Goal: Task Accomplishment & Management: Use online tool/utility

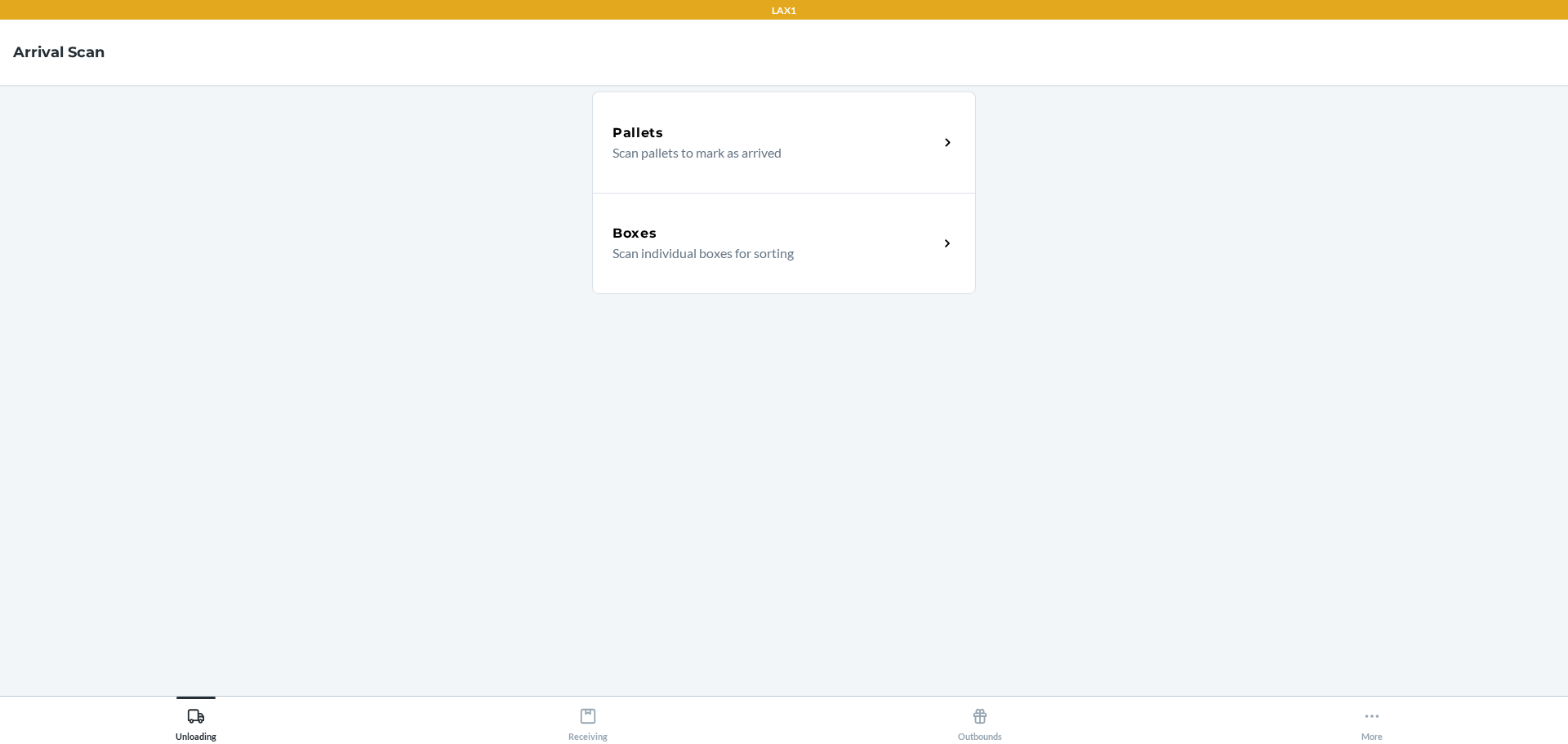
click at [742, 232] on div "Boxes" at bounding box center [776, 234] width 326 height 20
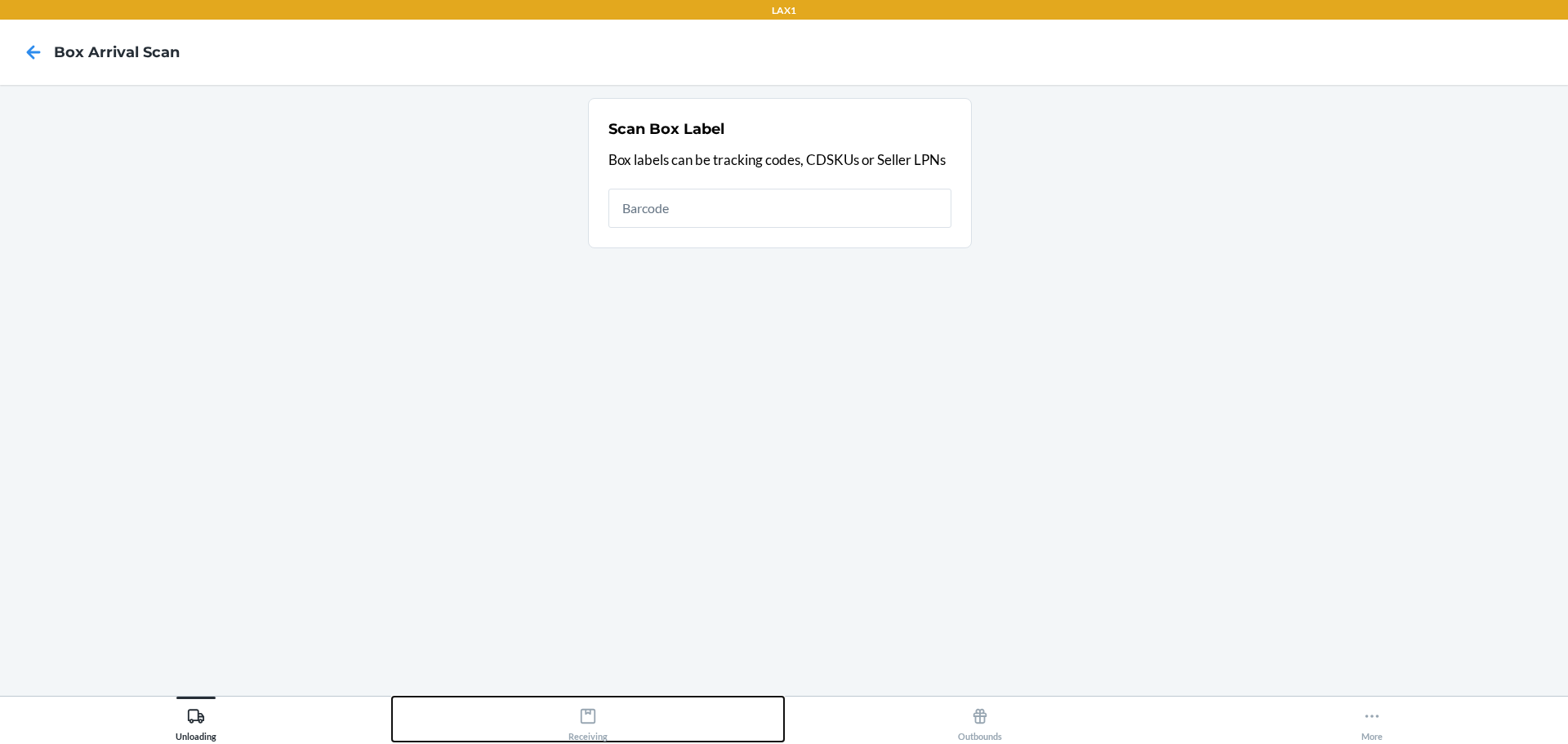
click at [590, 556] on icon at bounding box center [588, 717] width 15 height 15
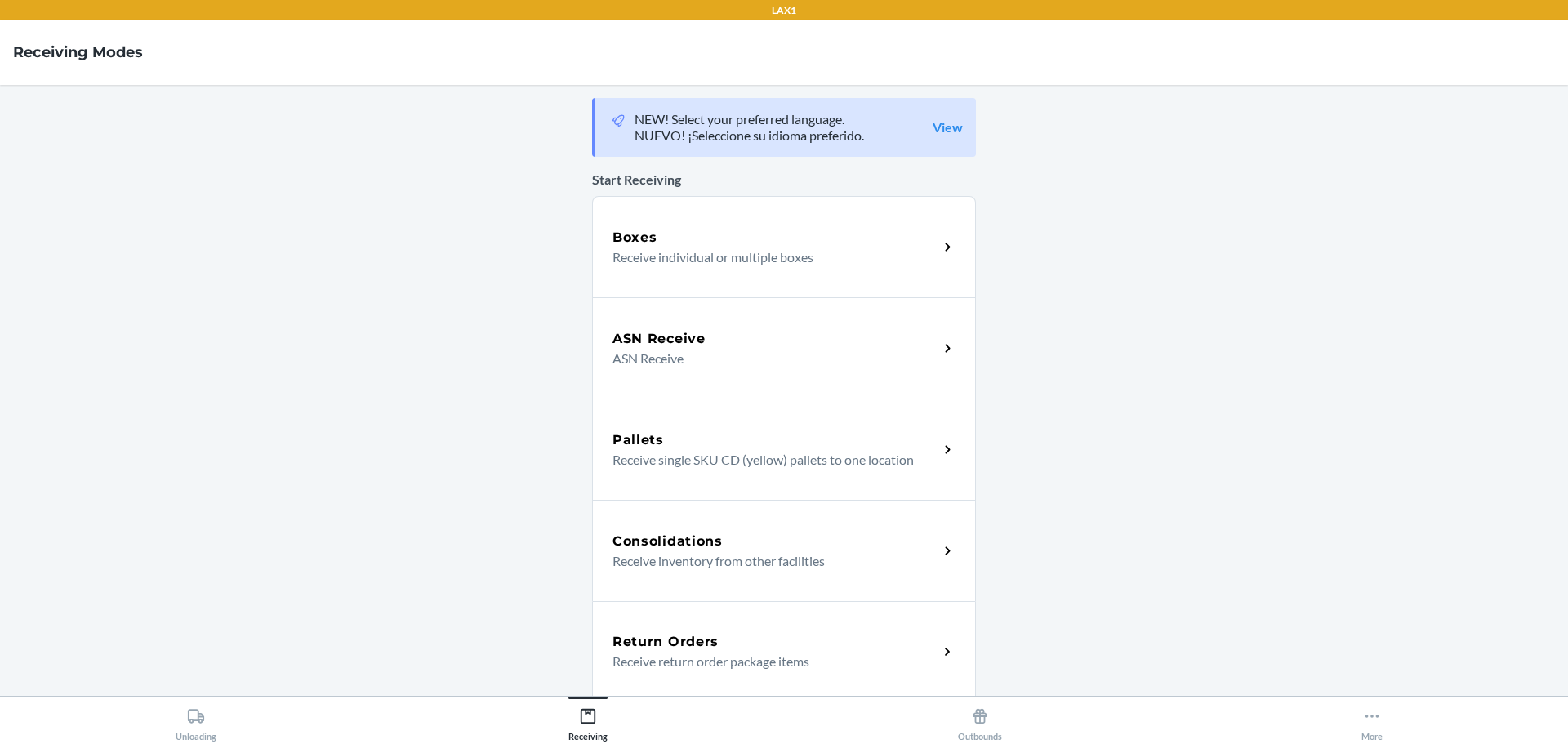
click at [655, 247] on p "Receive individual or multiple boxes" at bounding box center [769, 257] width 313 height 20
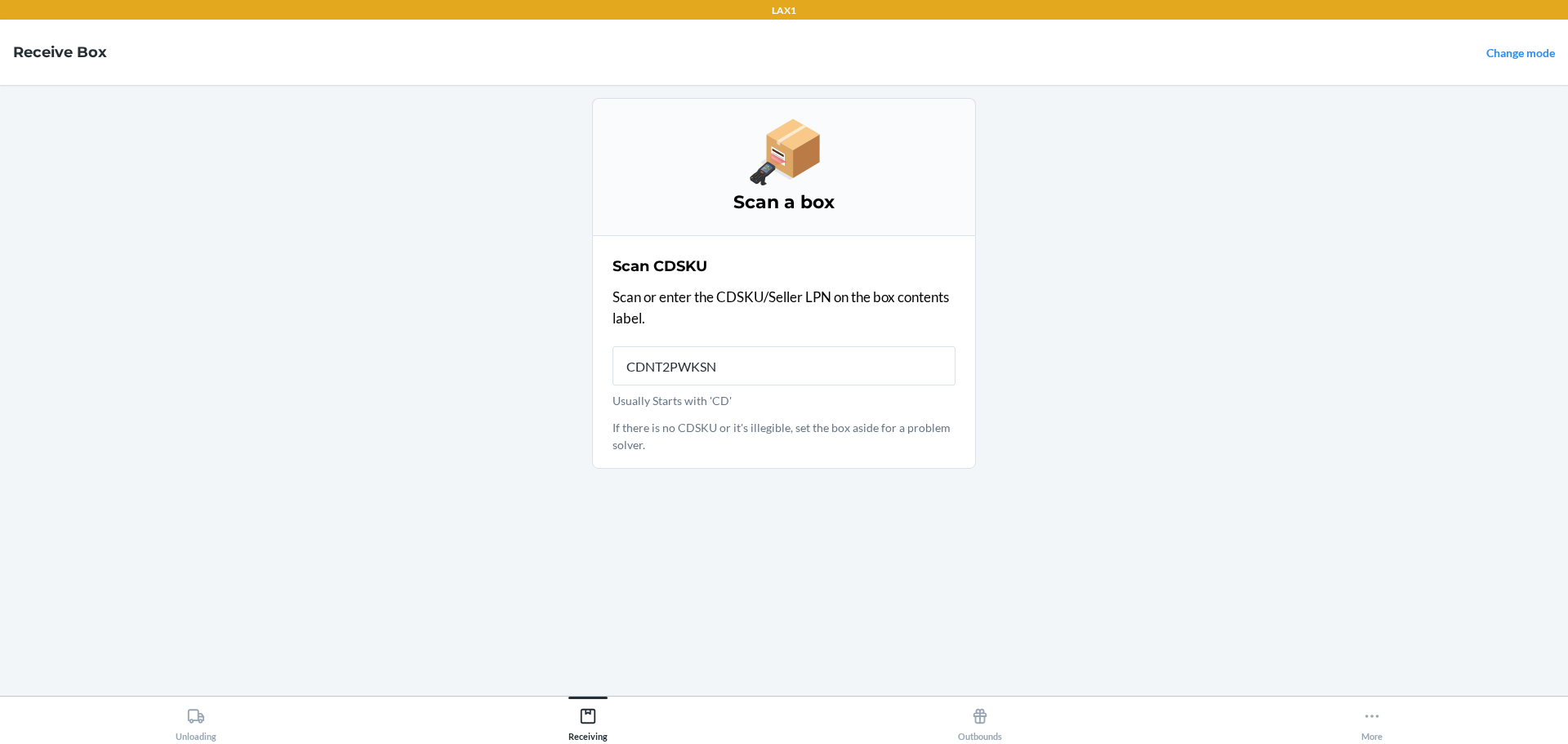
type input "CDNT2PWKSNR"
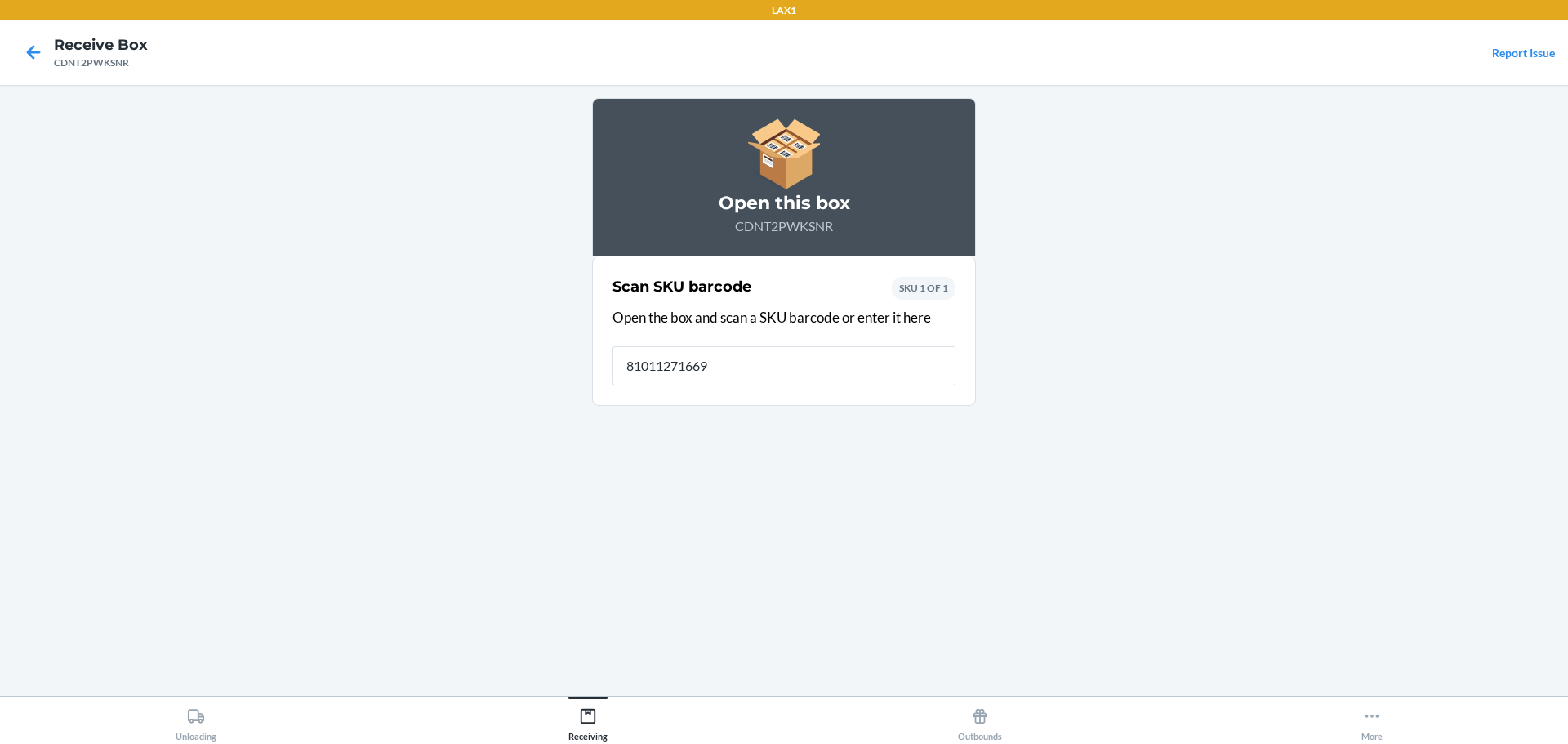
type input "810112716696"
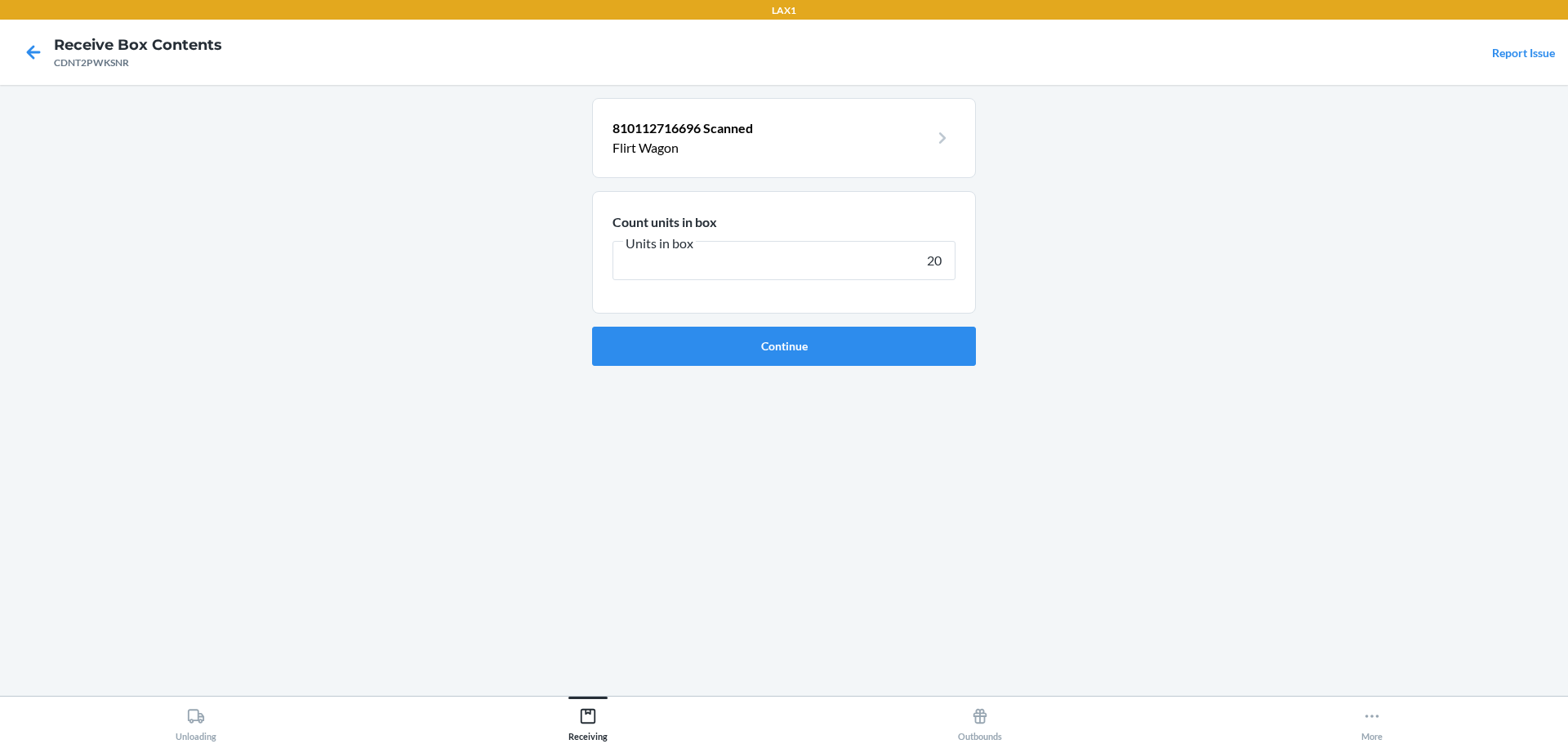
type input "200"
click button "Continue" at bounding box center [783, 346] width 384 height 39
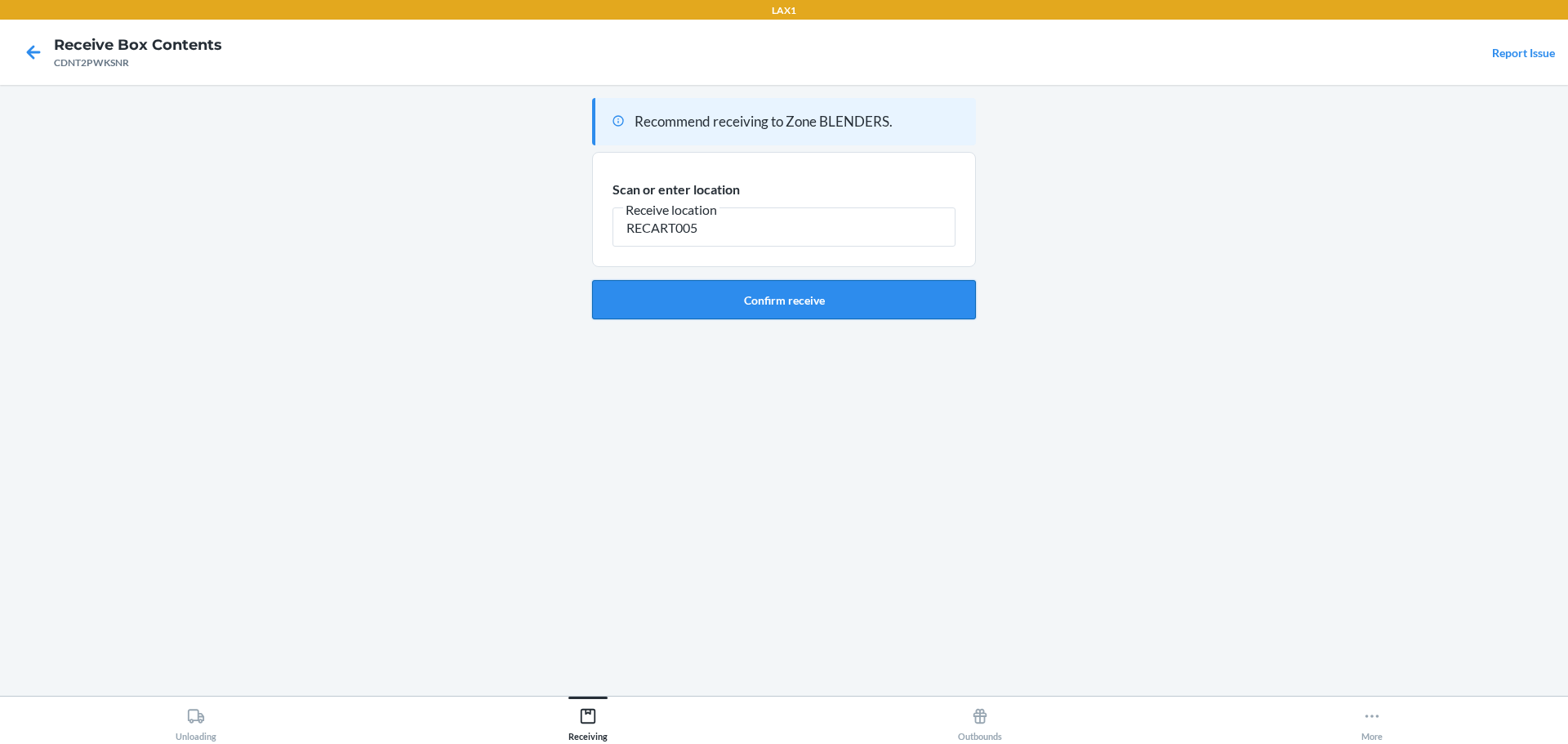
type input "RECART005"
click at [856, 300] on button "Confirm receive" at bounding box center [783, 300] width 384 height 39
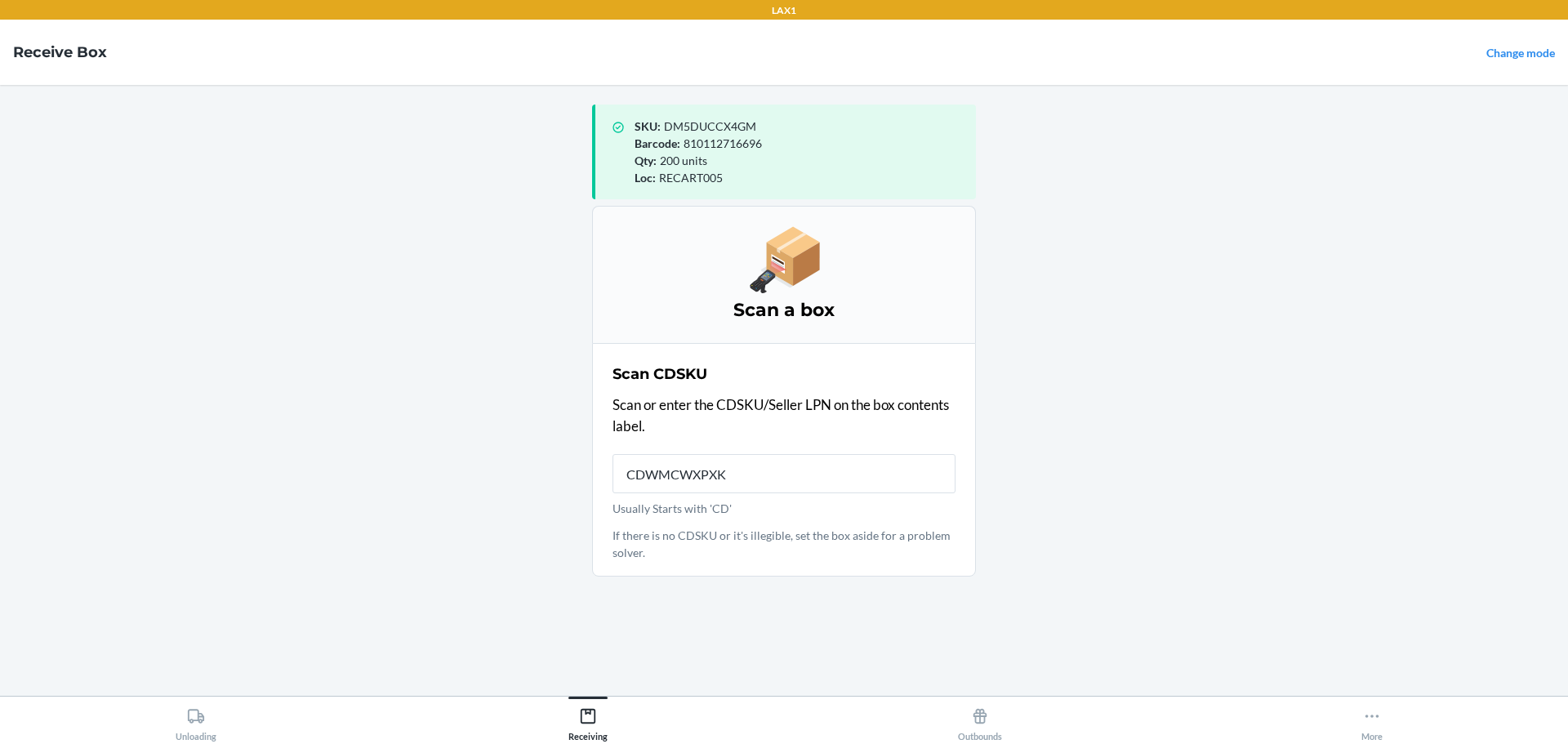
type input "CDWMCWXPXKA"
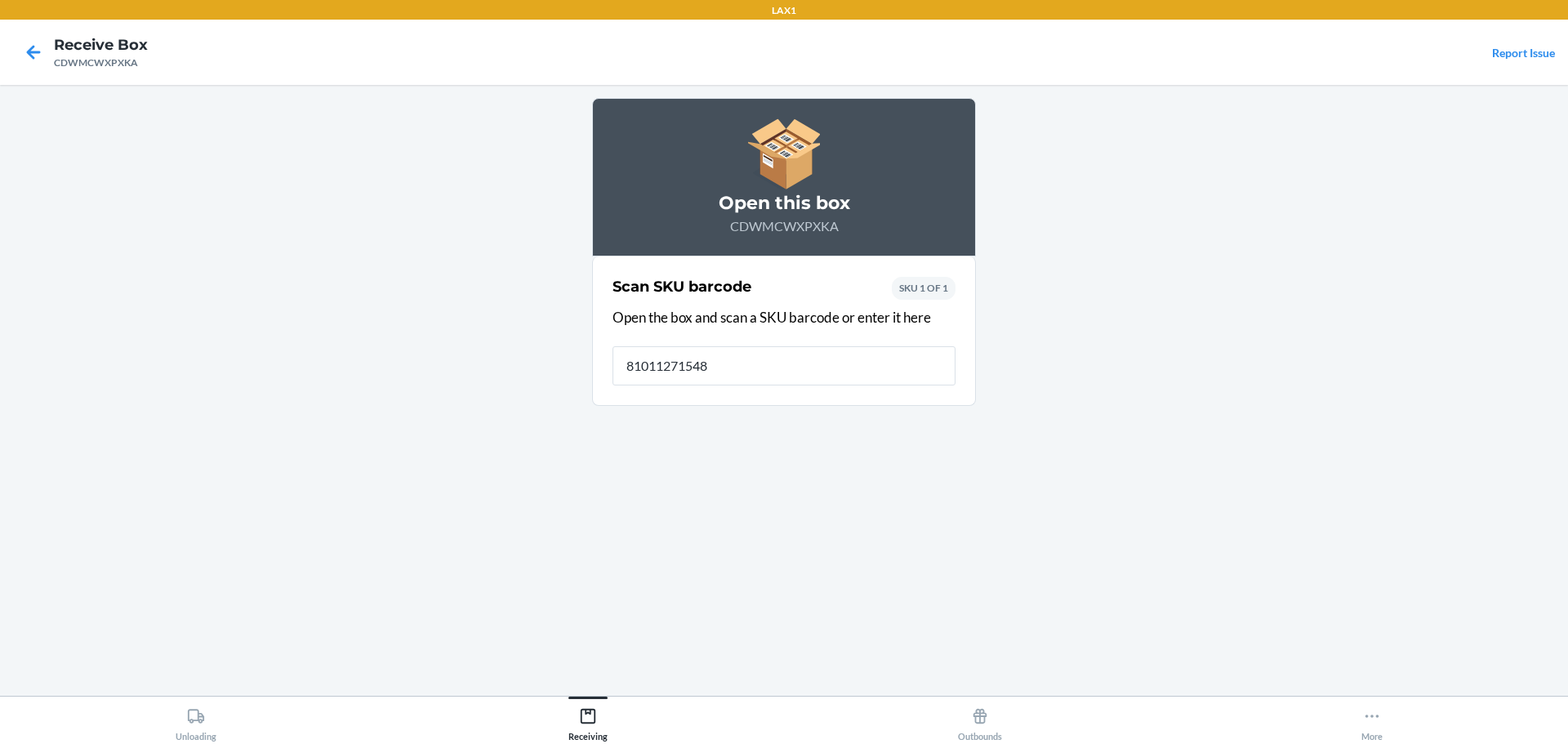
type input "810112715484"
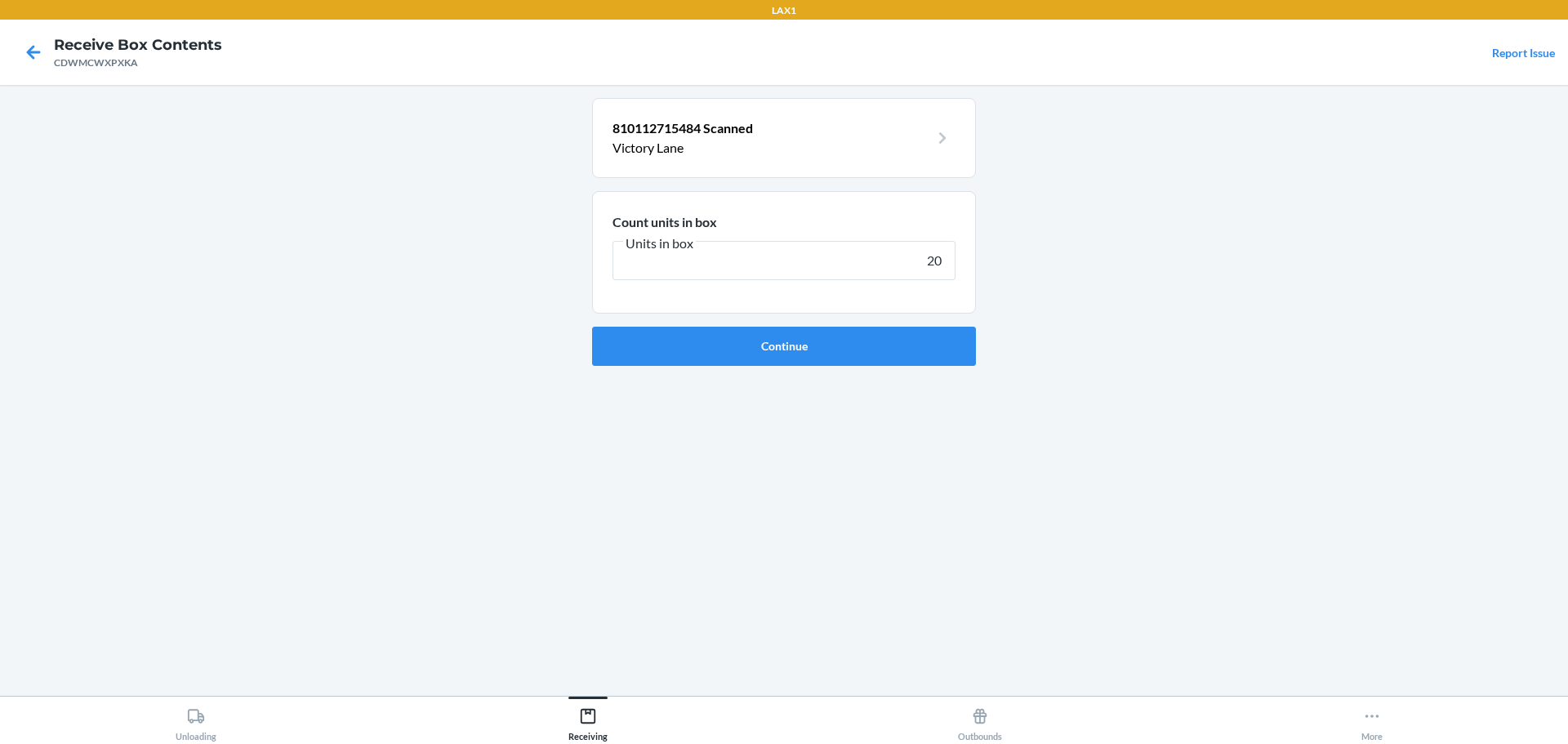
type input "200"
click button "Continue" at bounding box center [783, 346] width 384 height 39
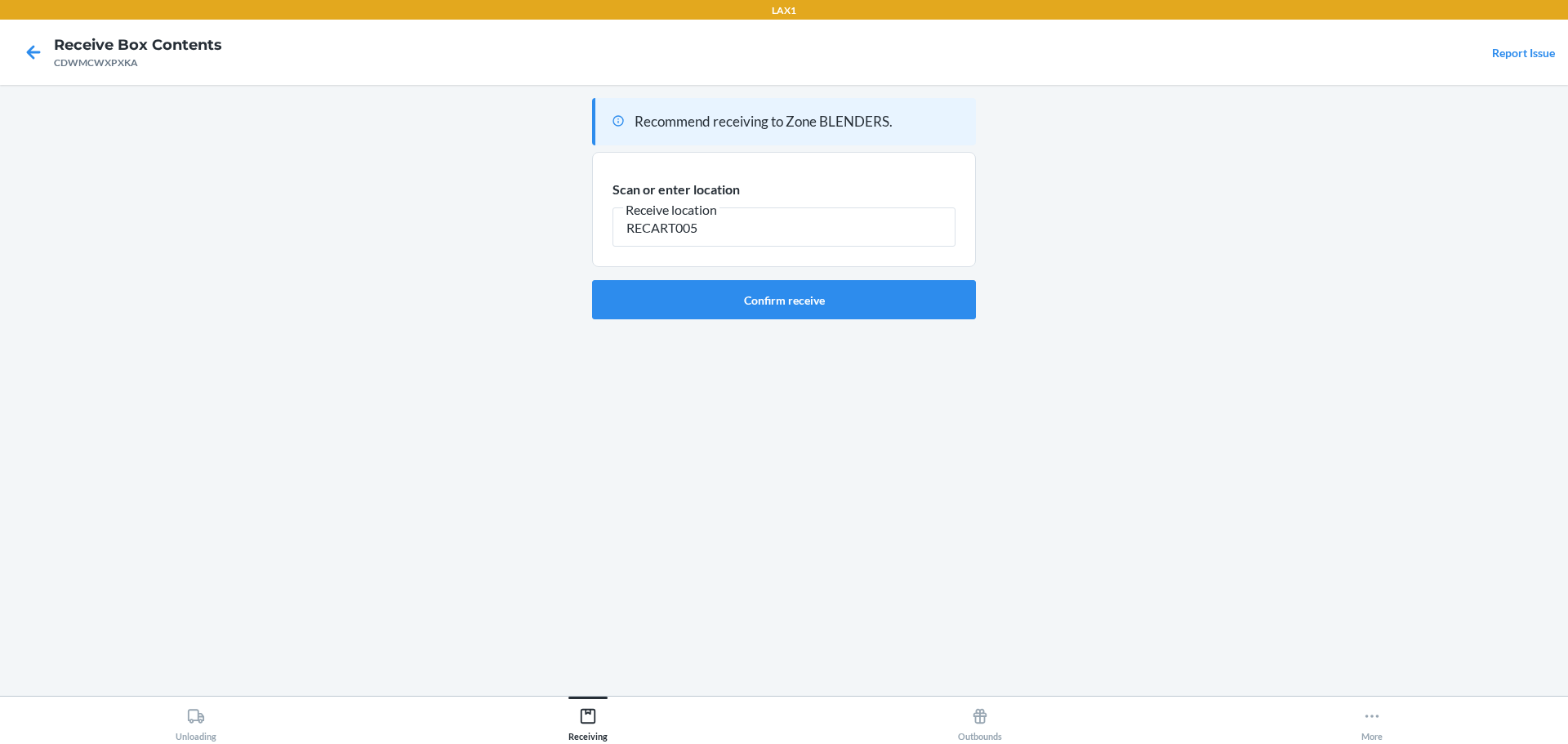
type input "RECART005"
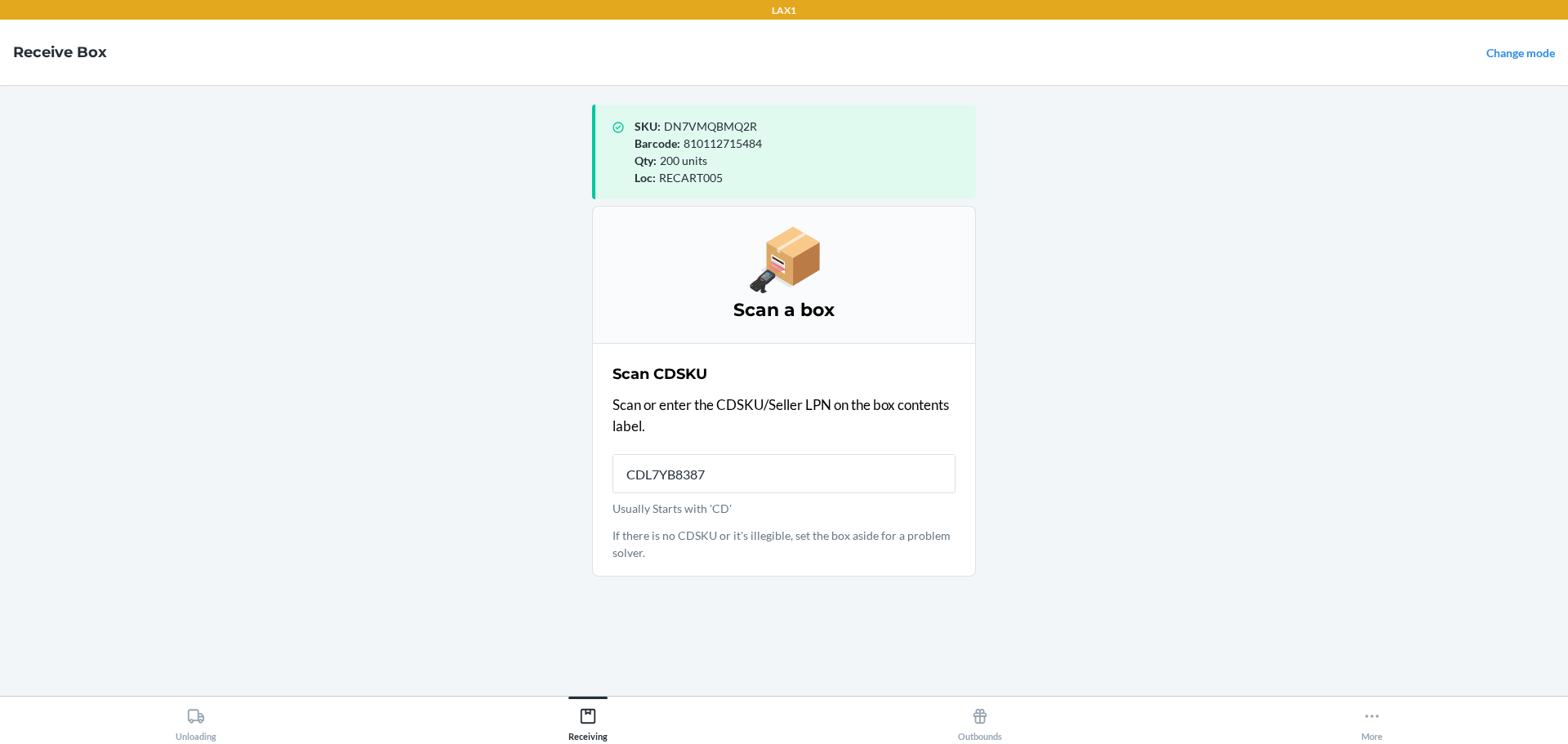
type input "CDL7YB8387W"
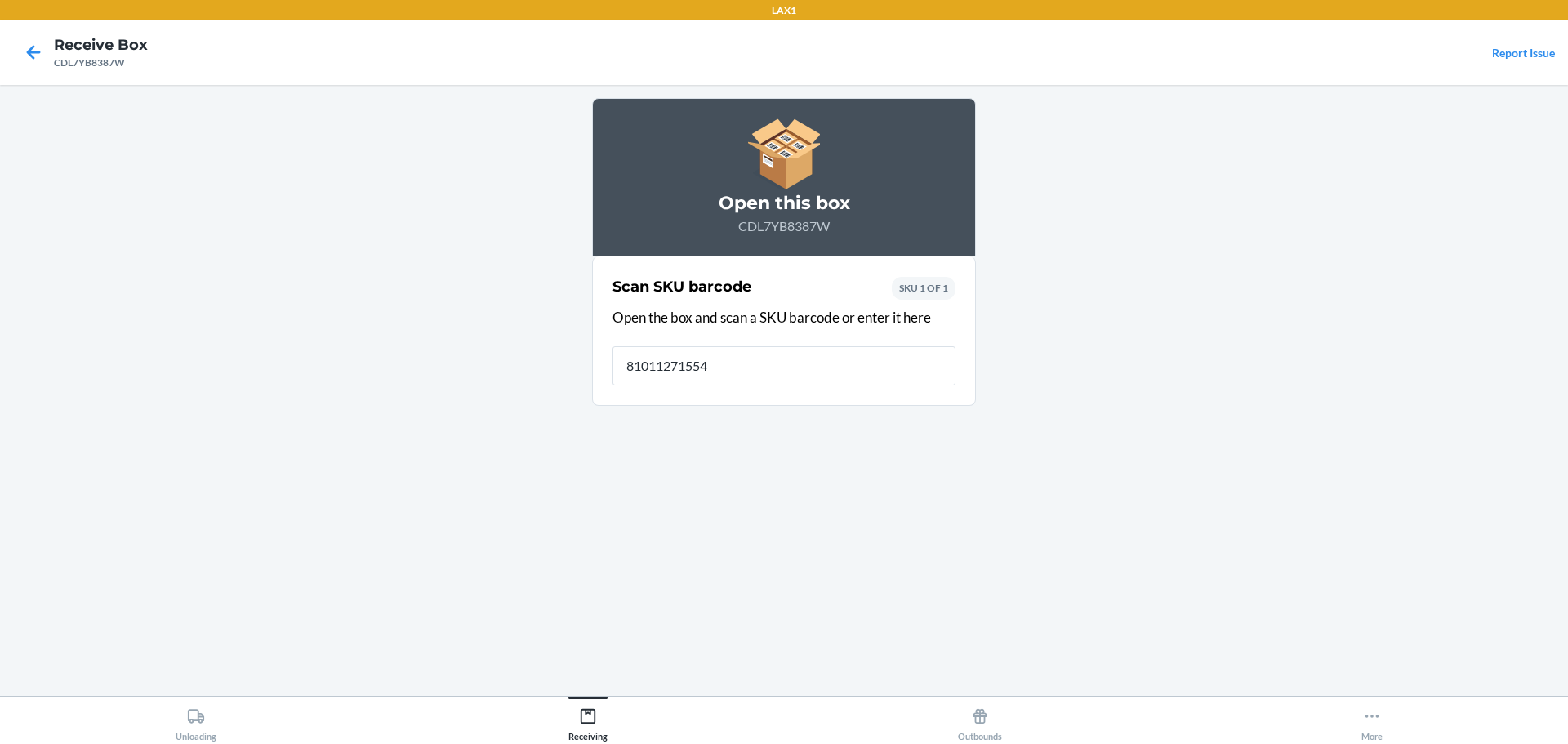
type input "810112715545"
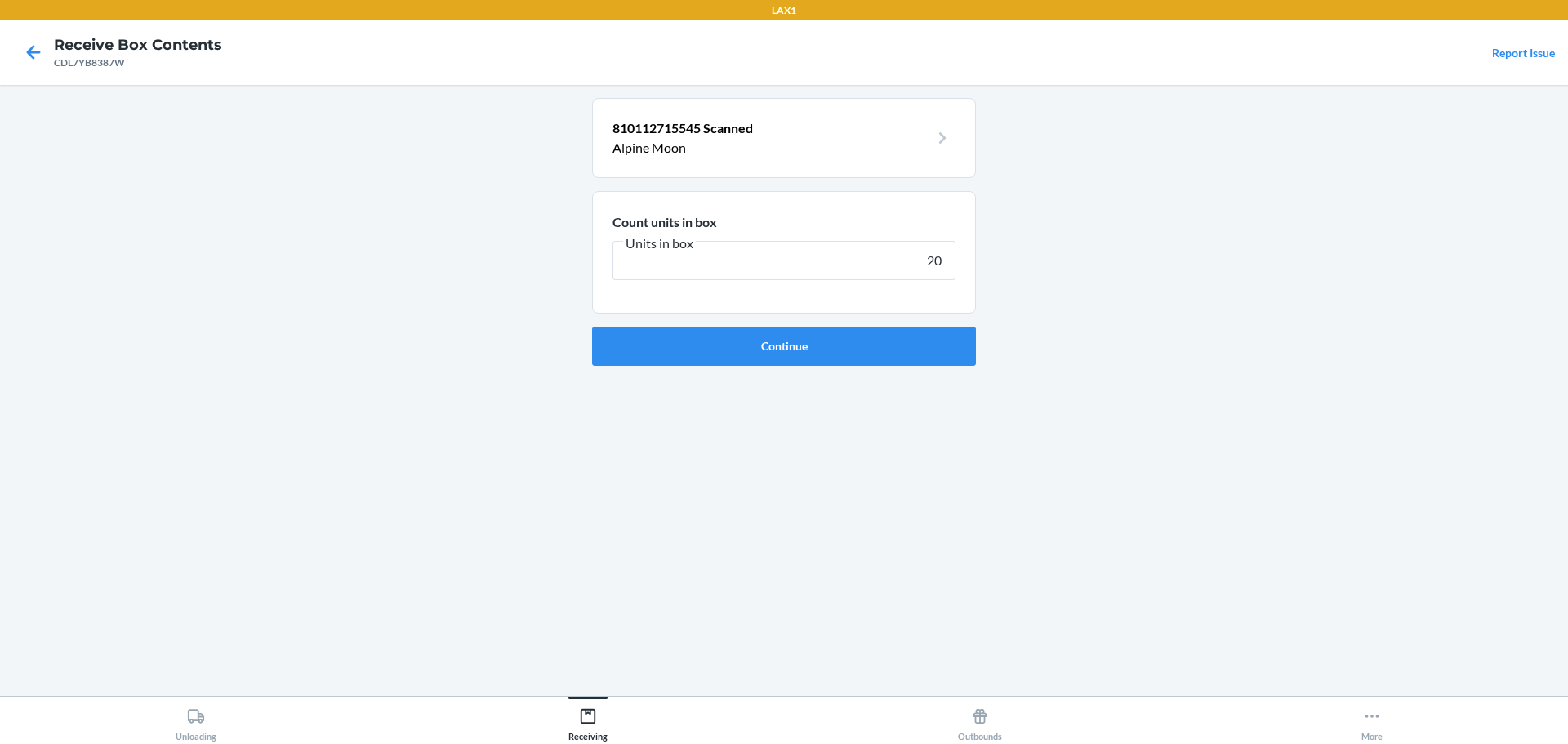
type input "200"
click button "Continue" at bounding box center [783, 346] width 384 height 39
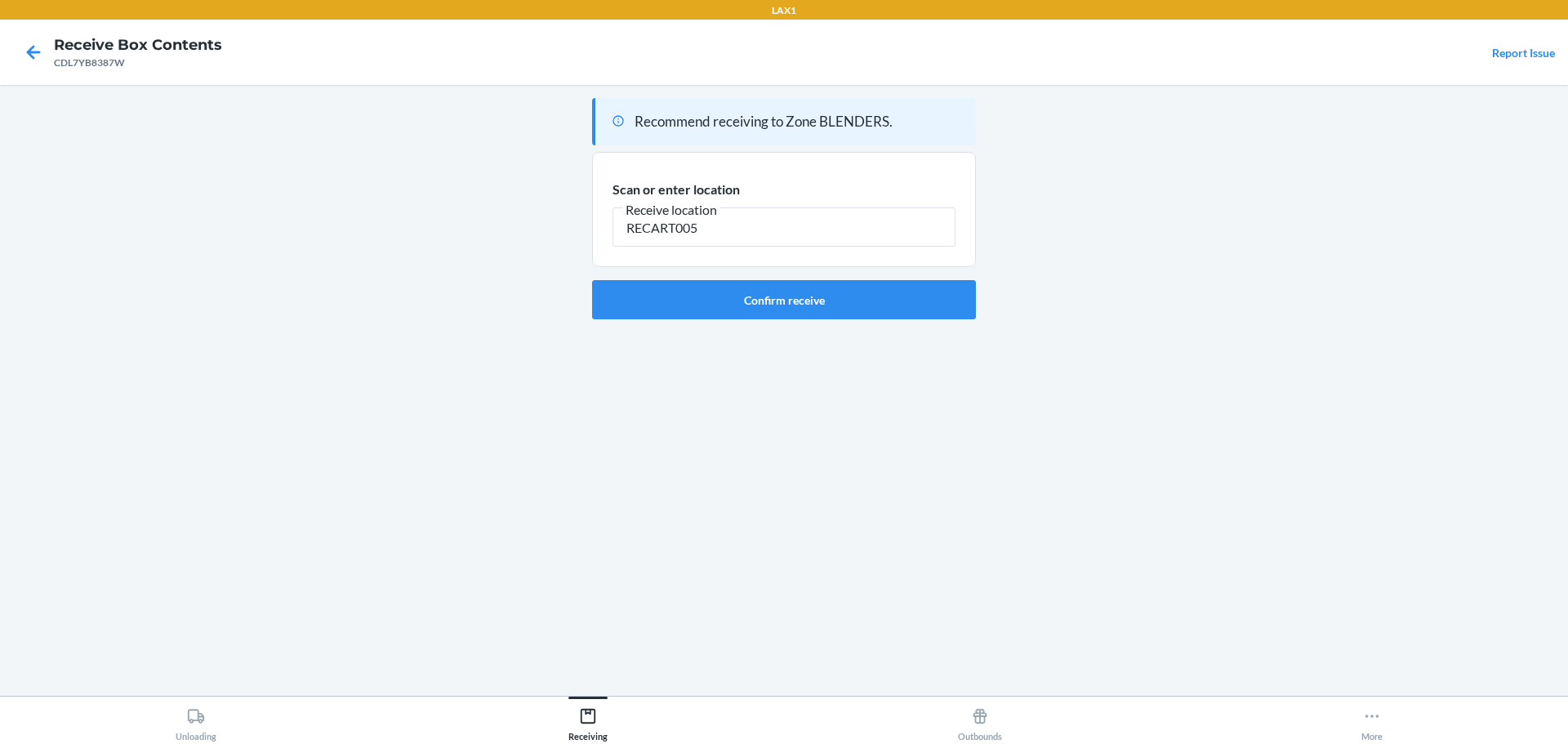
type input "RECART005"
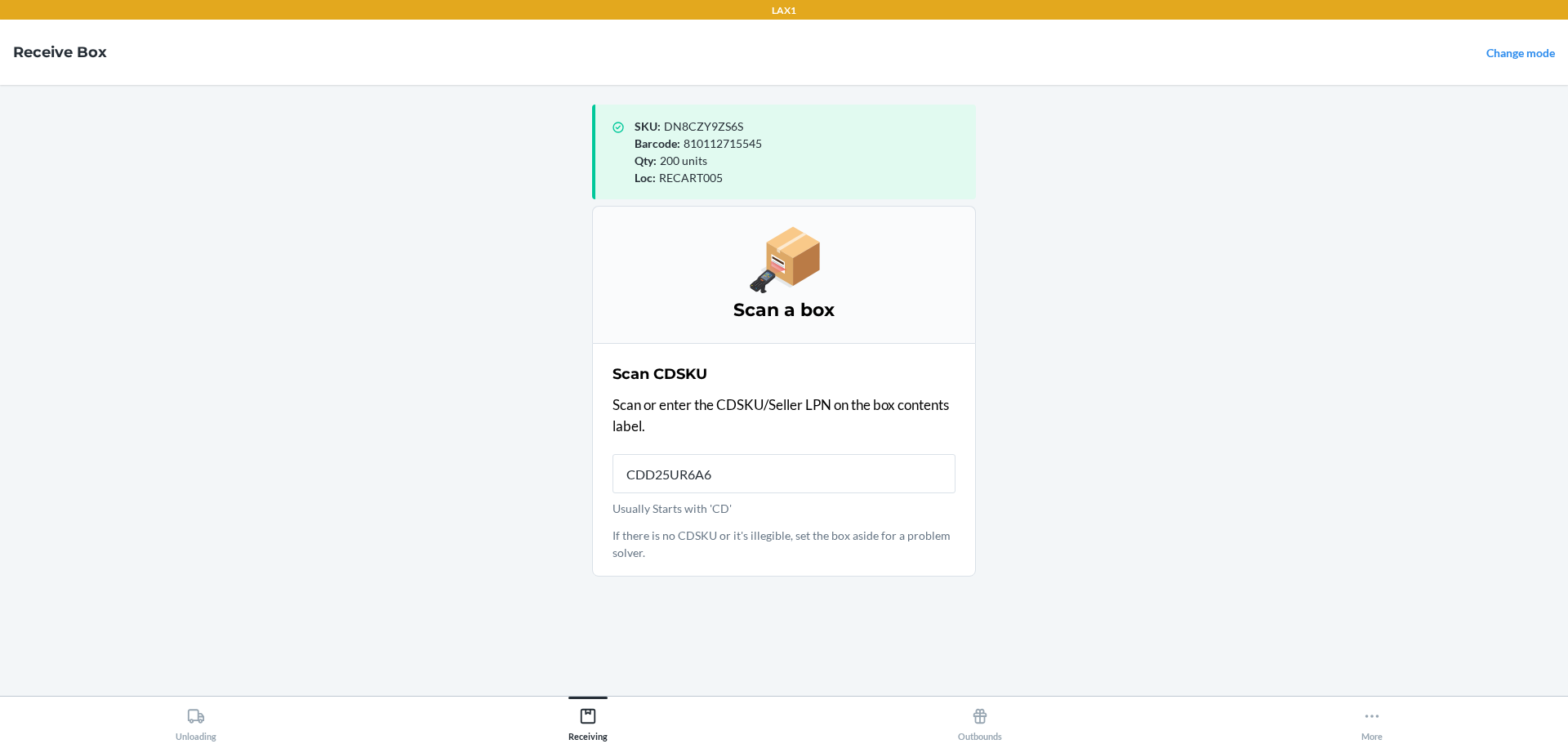
type input "CDD25UR6A6R"
click at [847, 479] on input "CDD25UR6A6R" at bounding box center [784, 474] width 343 height 39
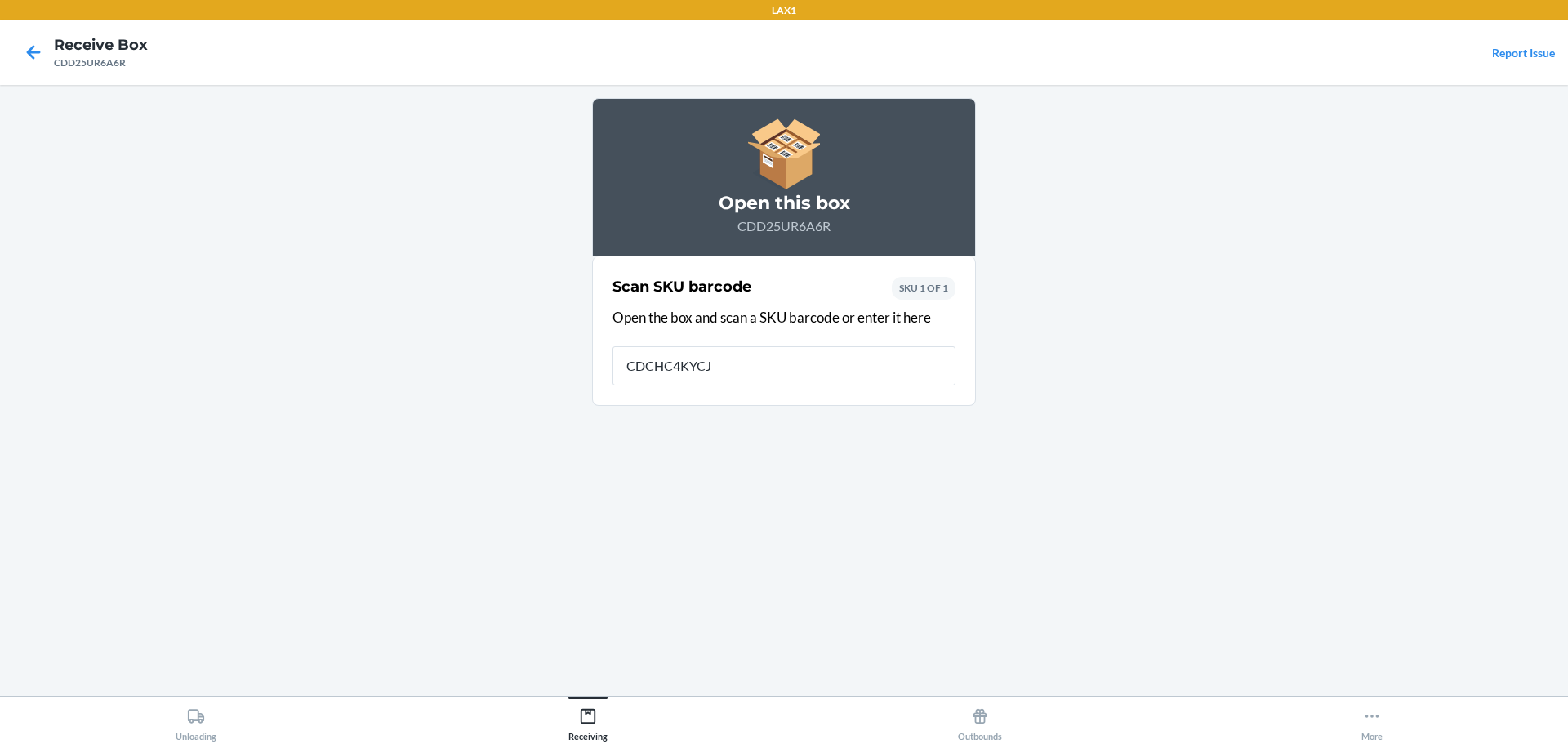
type input "CDCHC4KYCJ4"
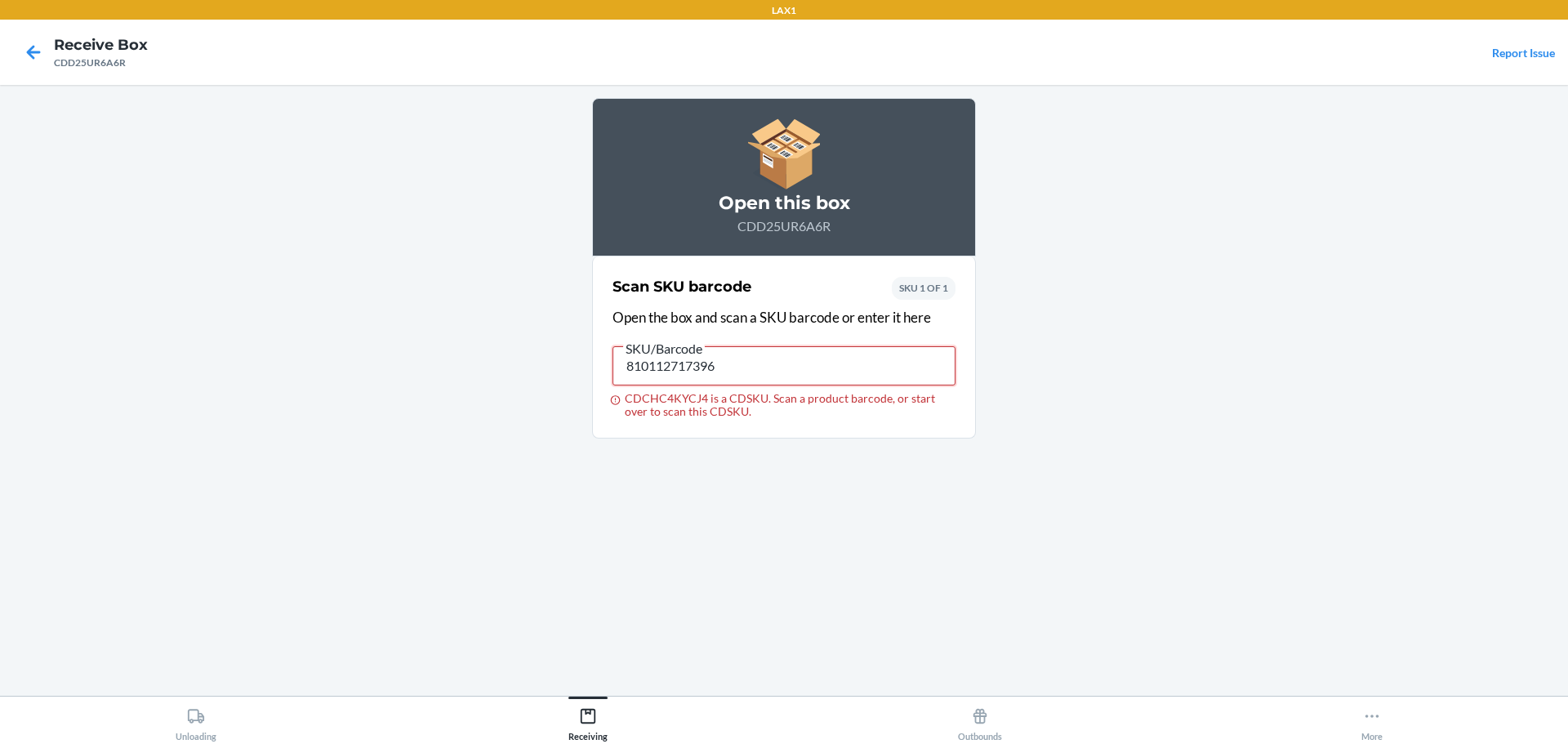
type input "810112717396"
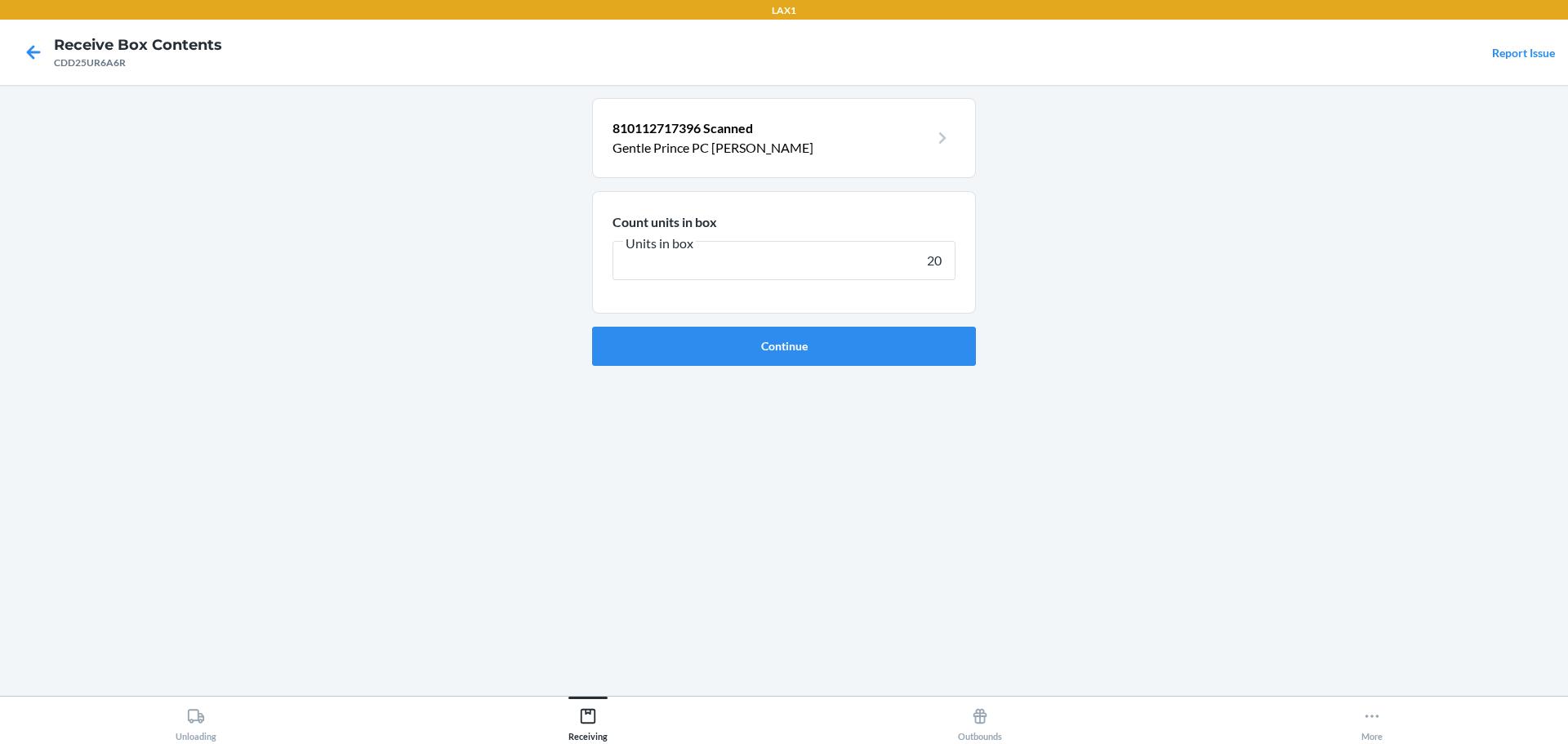
type input "200"
click button "Continue" at bounding box center [783, 346] width 384 height 39
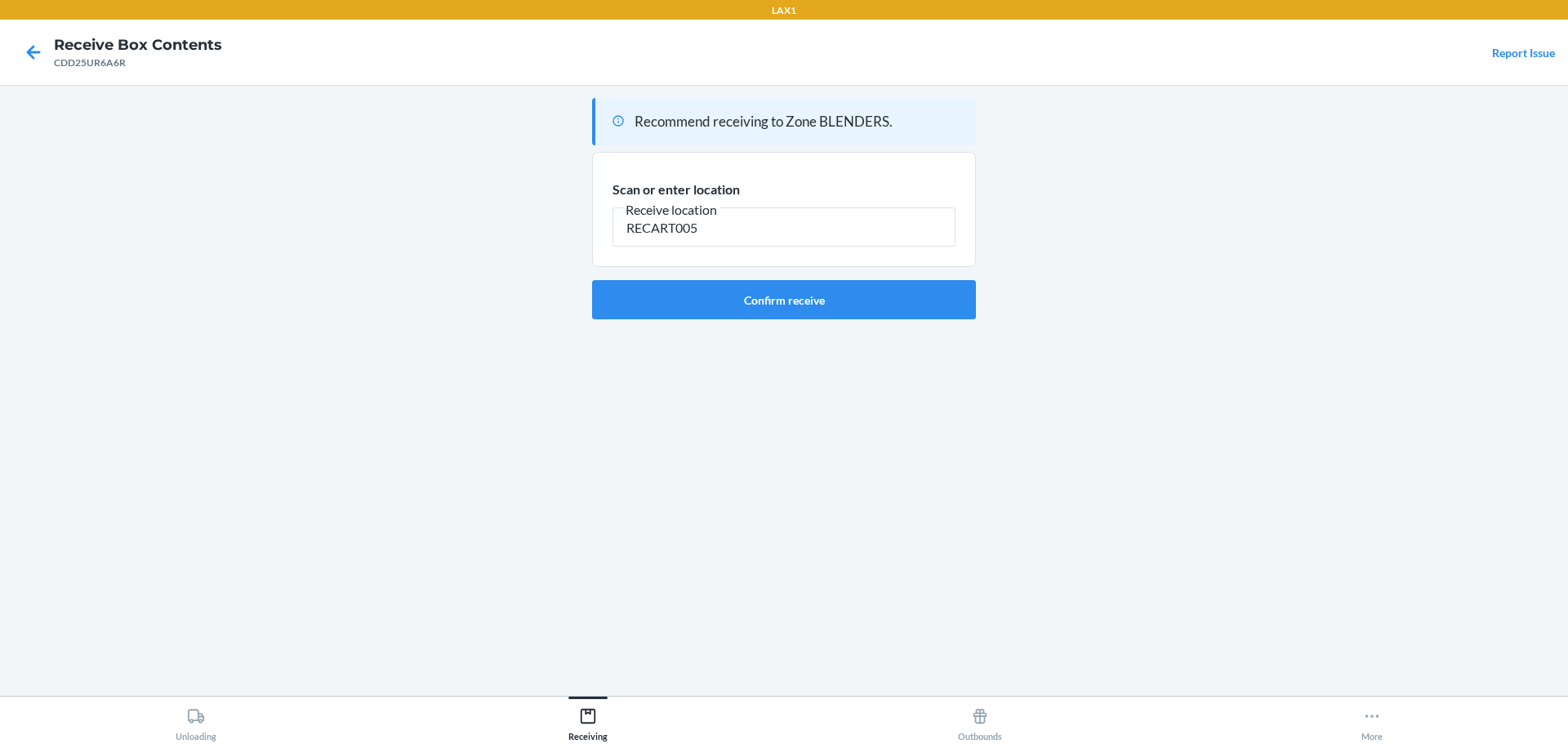
type input "RECART005"
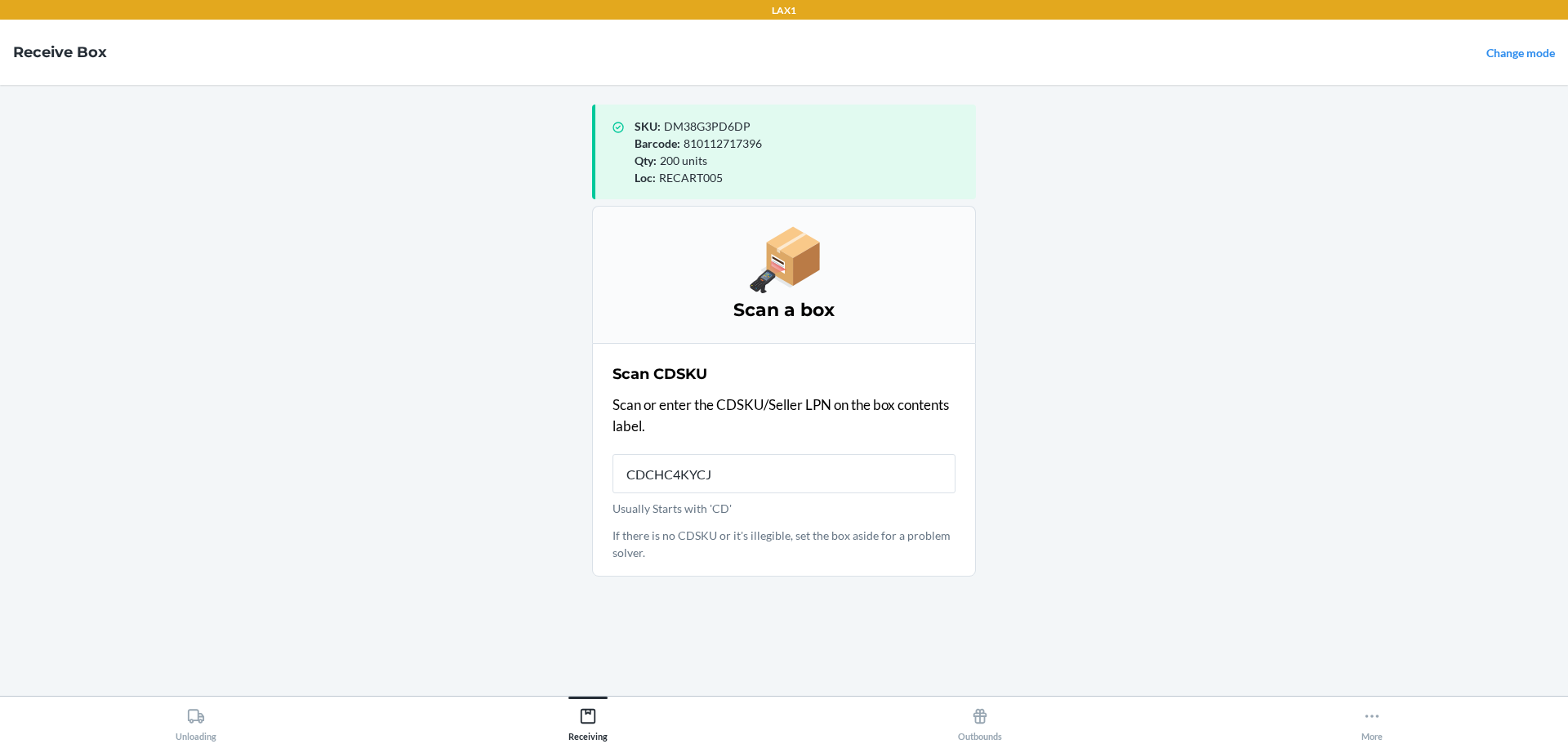
type input "CDCHC4KYCJ4"
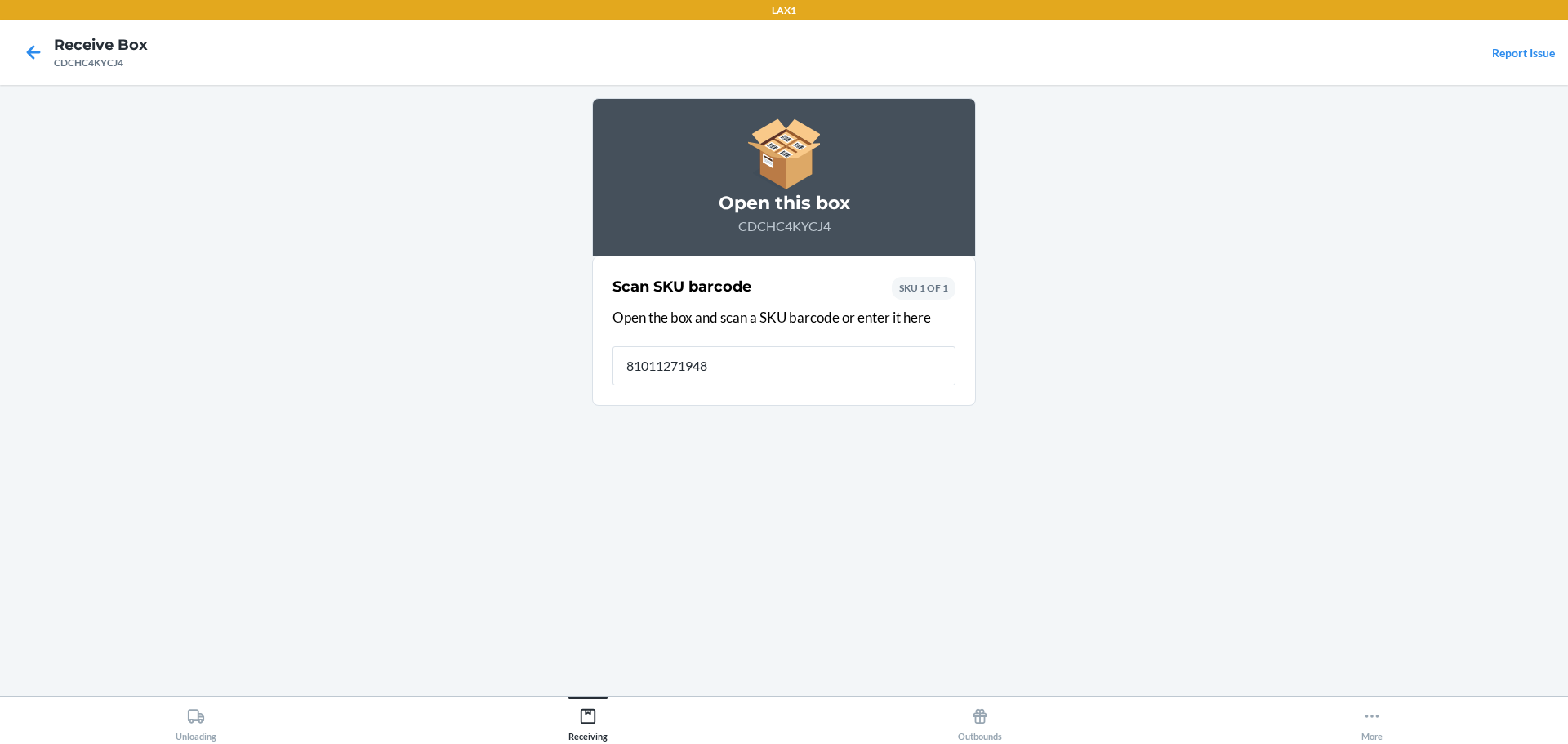
type input "810112719482"
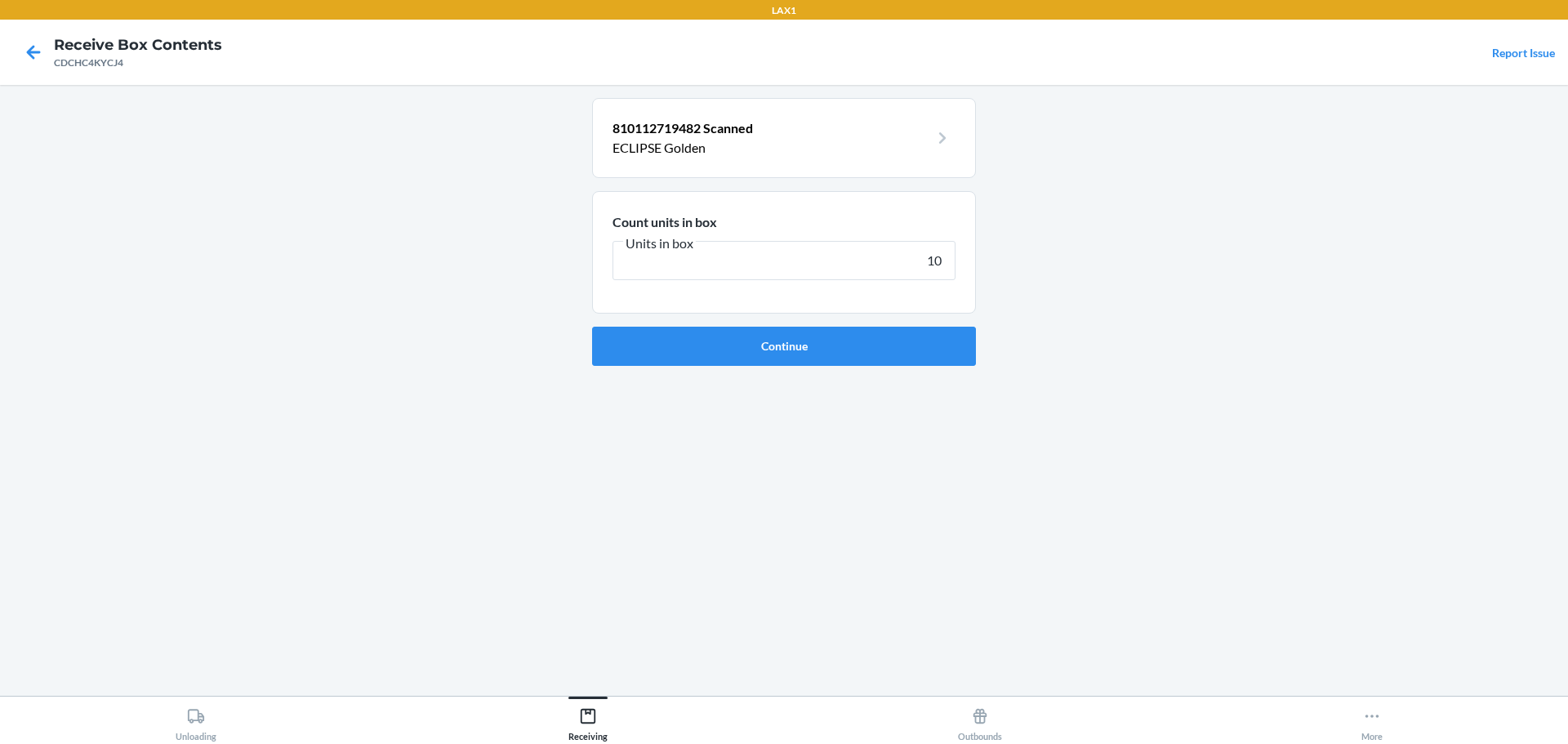
type input "100"
click button "Continue" at bounding box center [783, 346] width 384 height 39
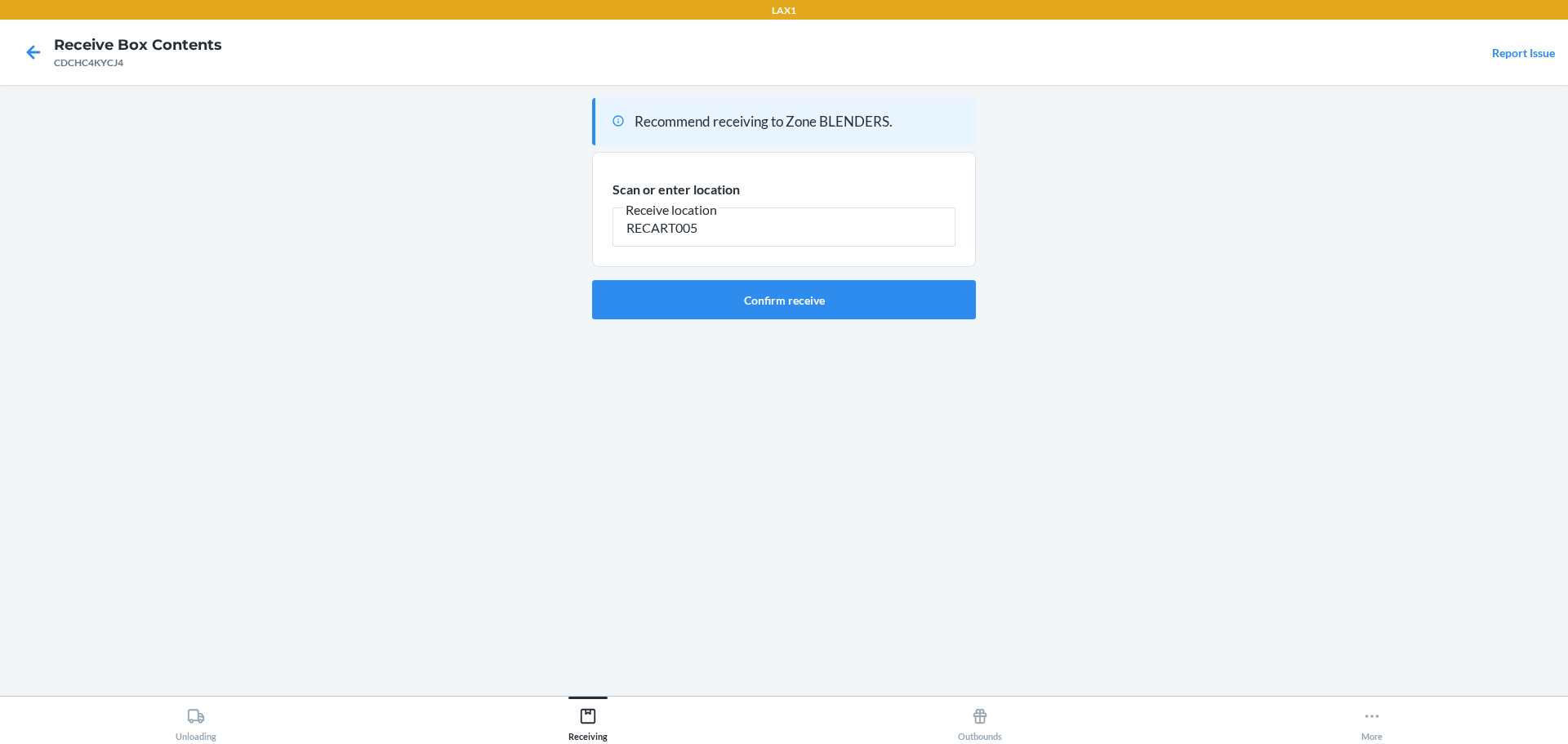
type input "RECART005"
